Goal: Complete application form

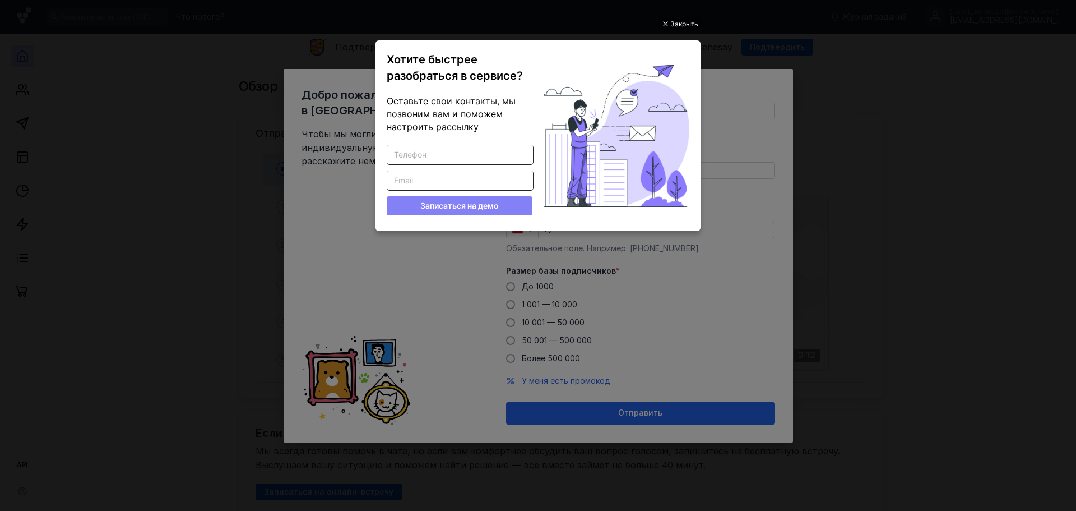
click at [863, 214] on ul "Закрыть Хотите быстрее разобраться в сервисе? Оставьте свои контакты, мы позвон…" at bounding box center [538, 256] width 1076 height 511
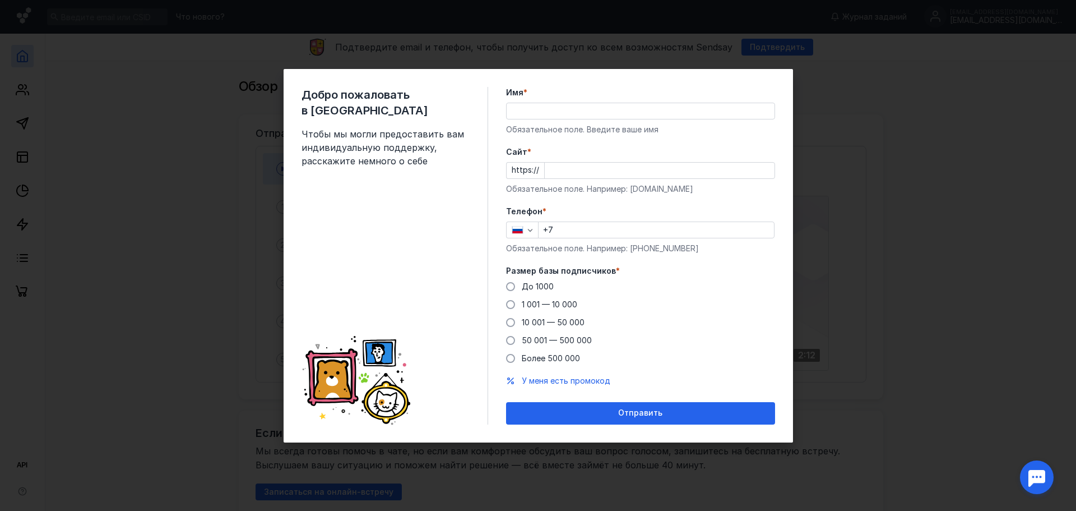
click at [931, 213] on div "Добро пожаловать в Sendsay Чтобы мы могли предоставить вам индивидуальную подде…" at bounding box center [538, 255] width 1076 height 511
click at [986, 311] on div "Добро пожаловать в Sendsay Чтобы мы могли предоставить вам индивидуальную подде…" at bounding box center [538, 255] width 1076 height 511
click at [996, 195] on div "Добро пожаловать в Sendsay Чтобы мы могли предоставить вам индивидуальную подде…" at bounding box center [538, 255] width 1076 height 511
click at [546, 326] on span "10 001 — 50 000" at bounding box center [553, 322] width 63 height 10
click at [0, 0] on input "10 001 — 50 000" at bounding box center [0, 0] width 0 height 0
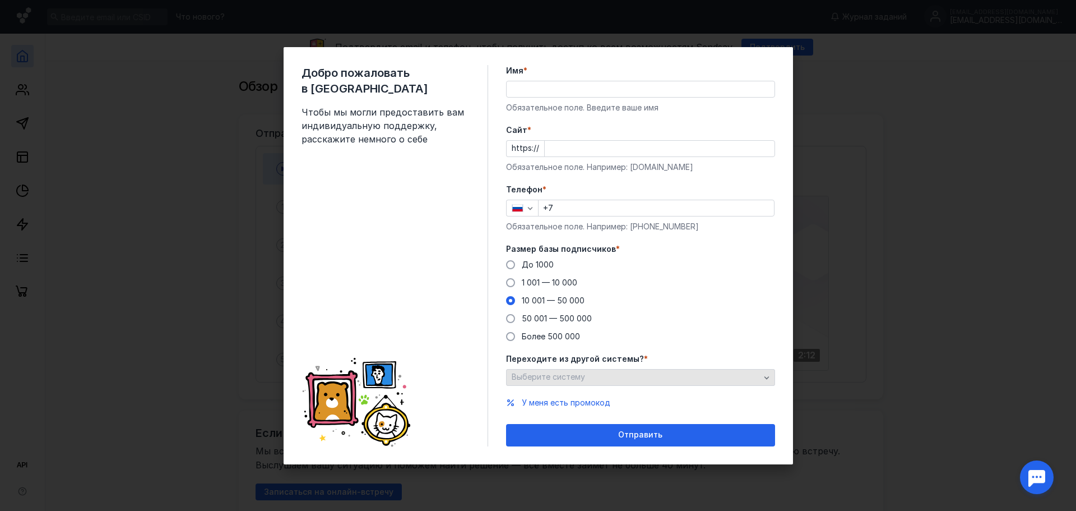
click at [562, 378] on span "Выберите систему" at bounding box center [548, 377] width 73 height 10
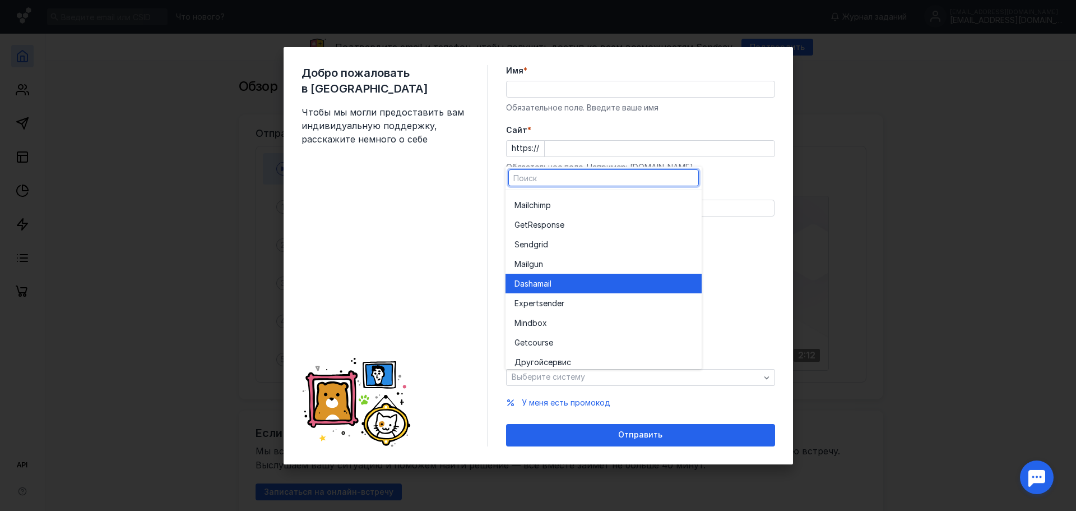
scroll to position [62, 0]
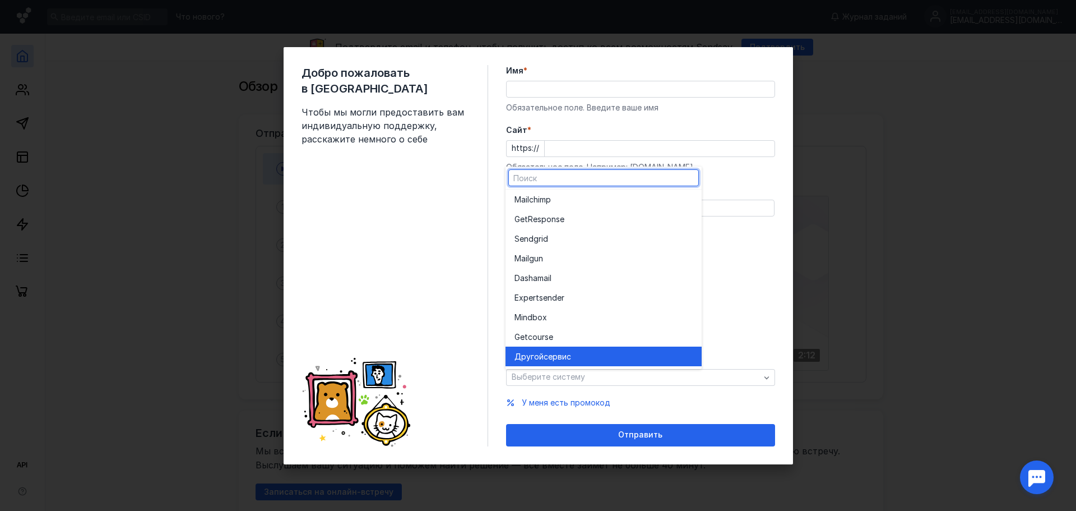
click at [564, 359] on span "сервис" at bounding box center [557, 356] width 27 height 11
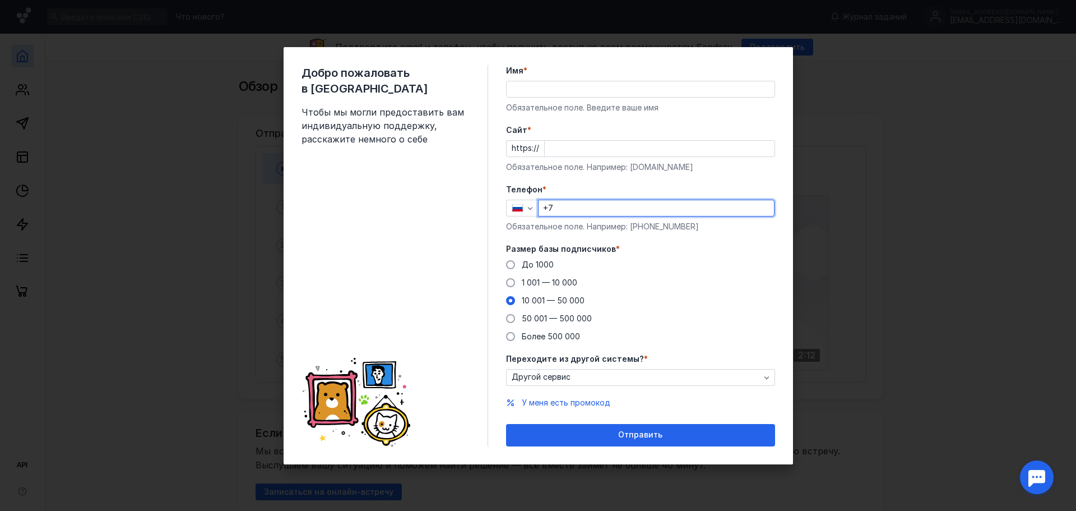
click at [582, 211] on input "+7" at bounding box center [656, 208] width 235 height 16
type input "[PHONE_NUMBER]"
type input "[PERSON_NAME]"
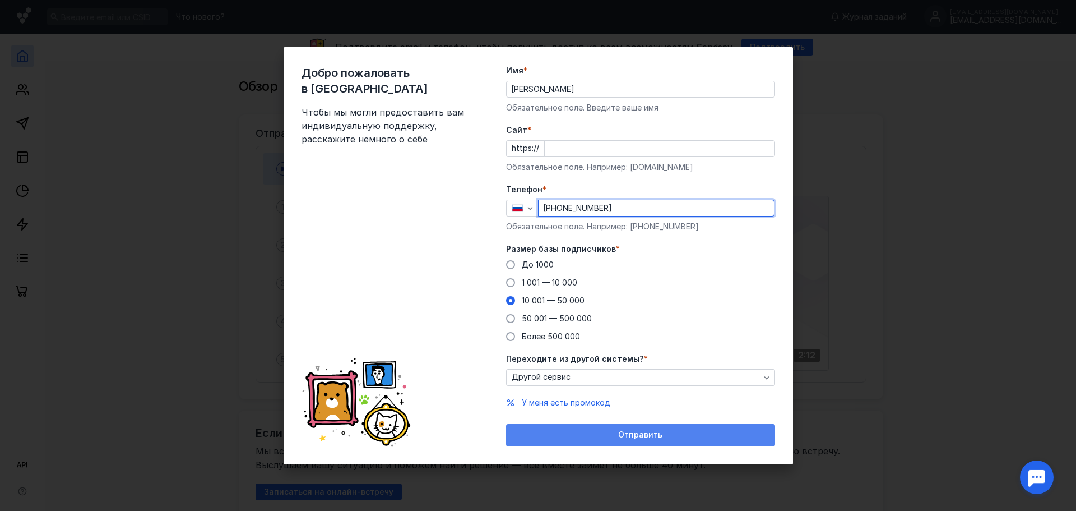
click at [585, 436] on div "Отправить" at bounding box center [641, 435] width 258 height 10
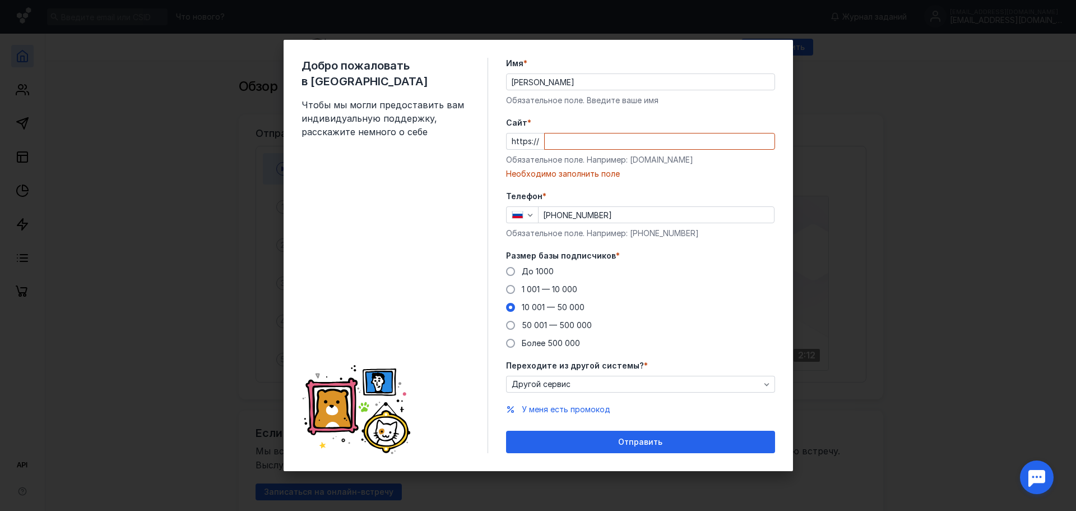
click at [940, 281] on div "Добро пожаловать в Sendsay Чтобы мы могли предоставить вам индивидуальную подде…" at bounding box center [538, 255] width 1076 height 511
drag, startPoint x: 917, startPoint y: 167, endPoint x: 629, endPoint y: 4, distance: 330.6
click at [911, 159] on div "Добро пожаловать в Sendsay Чтобы мы могли предоставить вам индивидуальную подде…" at bounding box center [538, 255] width 1076 height 511
